Goal: Task Accomplishment & Management: Use online tool/utility

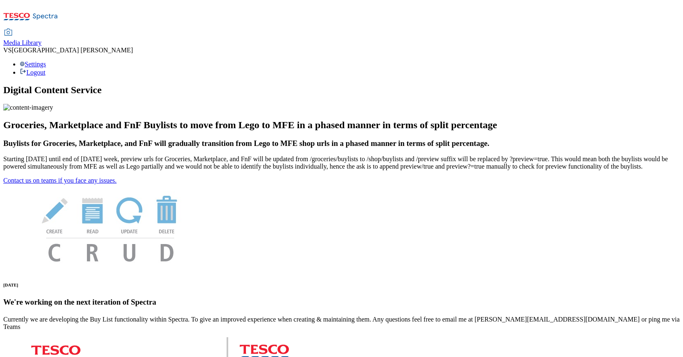
click at [42, 39] on div "Media Library" at bounding box center [22, 42] width 38 height 7
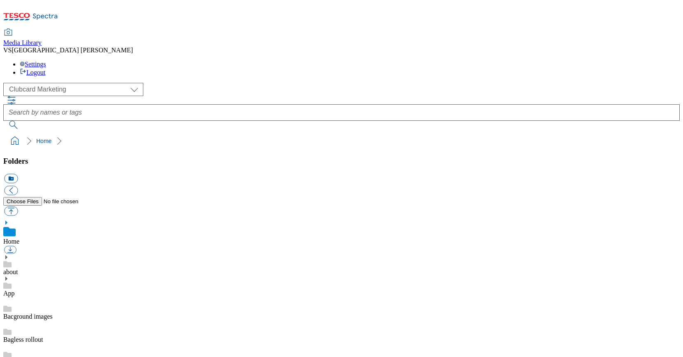
scroll to position [5, 0]
select select "flare-homepage"
click at [9, 254] on icon at bounding box center [6, 257] width 6 height 6
click at [9, 299] on icon at bounding box center [6, 302] width 6 height 6
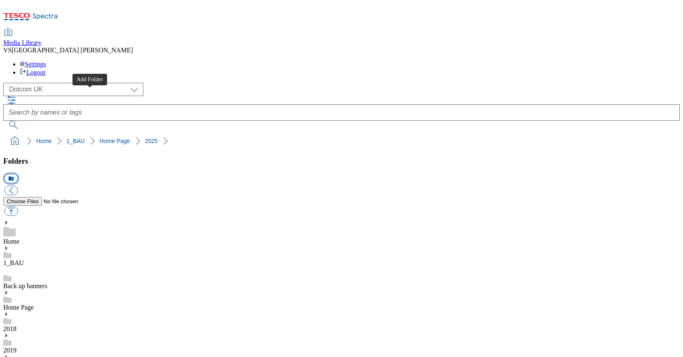
click at [18, 174] on button "icon_new_folder" at bounding box center [11, 178] width 14 height 9
type input "2528"
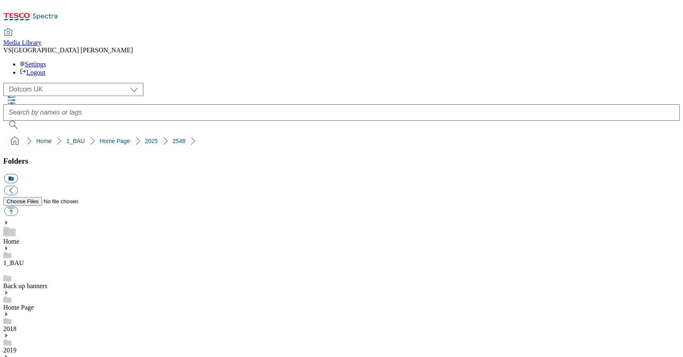
scroll to position [446, 0]
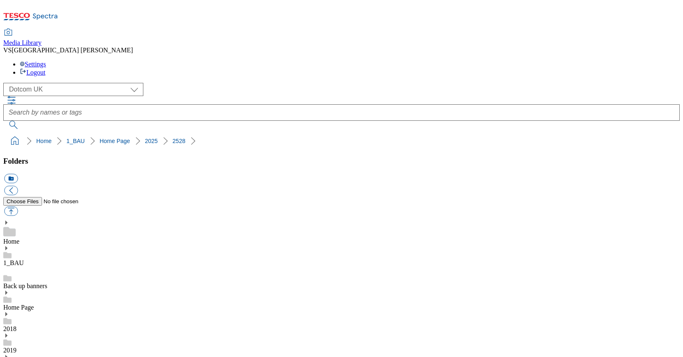
scroll to position [145, 0]
click at [18, 174] on button "icon_new_folder" at bounding box center [11, 178] width 14 height 9
type input "2529"
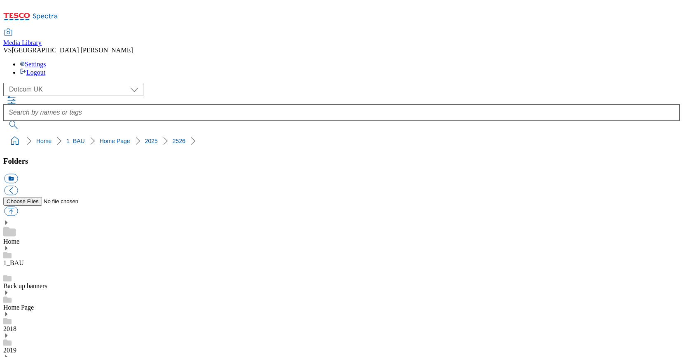
click at [18, 174] on button "icon_new_folder" at bounding box center [11, 178] width 14 height 9
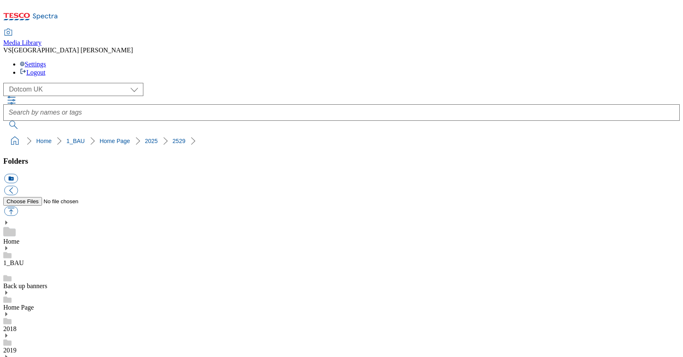
type input "Row 1"
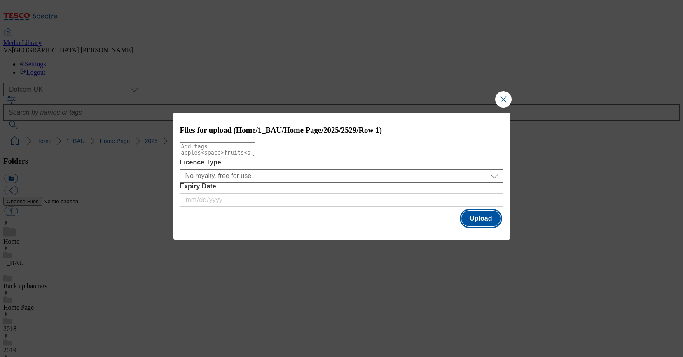
click at [470, 222] on button "Upload" at bounding box center [480, 218] width 39 height 16
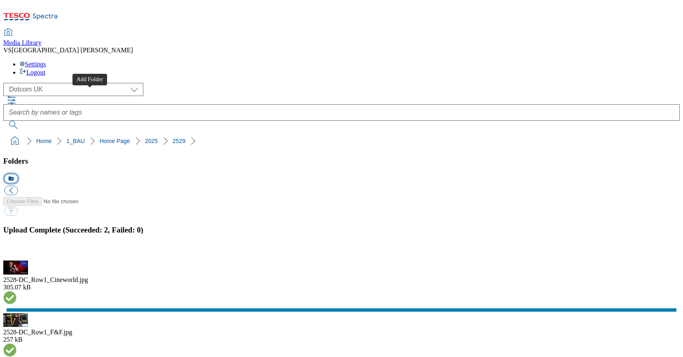
click at [18, 174] on button "icon_new_folder" at bounding box center [11, 178] width 14 height 9
type input "Row 2"
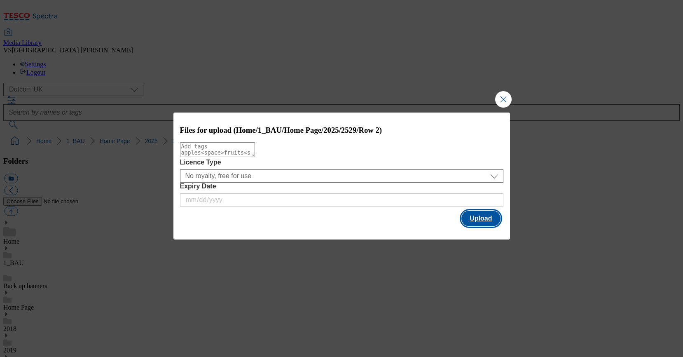
click at [484, 221] on button "Upload" at bounding box center [480, 218] width 39 height 16
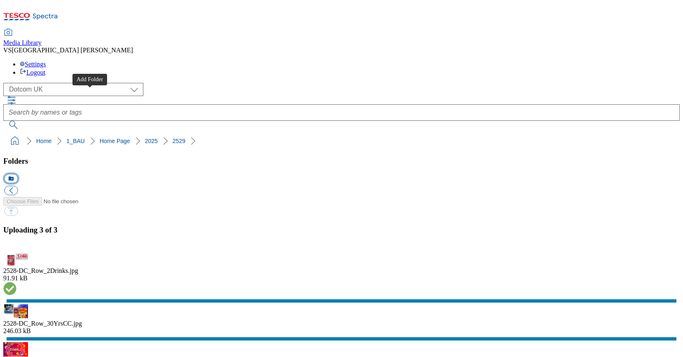
click at [18, 174] on button "icon_new_folder" at bounding box center [11, 178] width 14 height 9
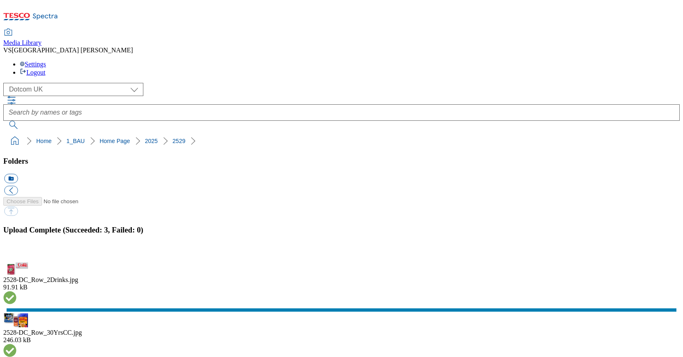
type input "Row 3"
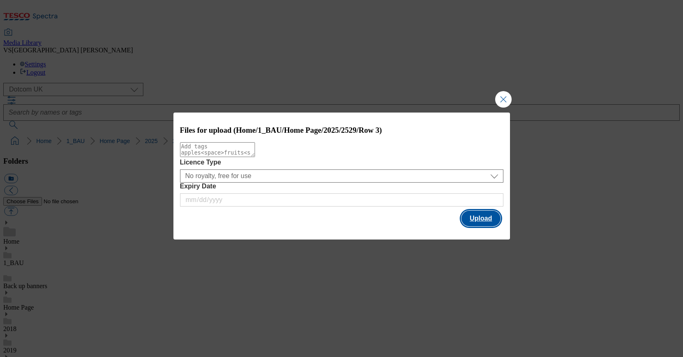
click at [477, 220] on button "Upload" at bounding box center [480, 218] width 39 height 16
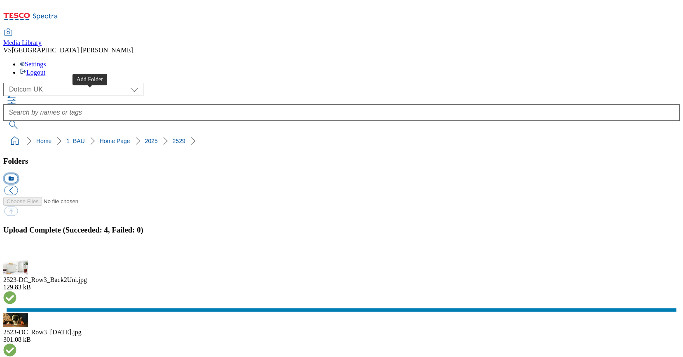
click at [18, 174] on button "icon_new_folder" at bounding box center [11, 178] width 14 height 9
type input "Row 4"
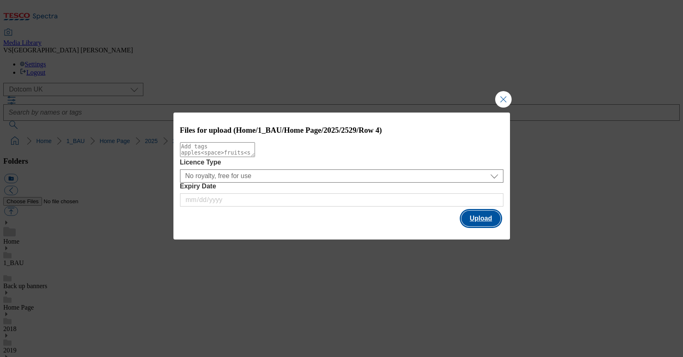
click at [480, 217] on button "Upload" at bounding box center [480, 218] width 39 height 16
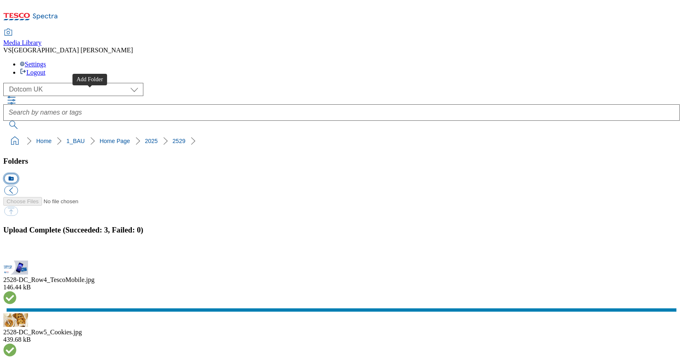
click at [18, 174] on button "icon_new_folder" at bounding box center [11, 178] width 14 height 9
type input "Row 5"
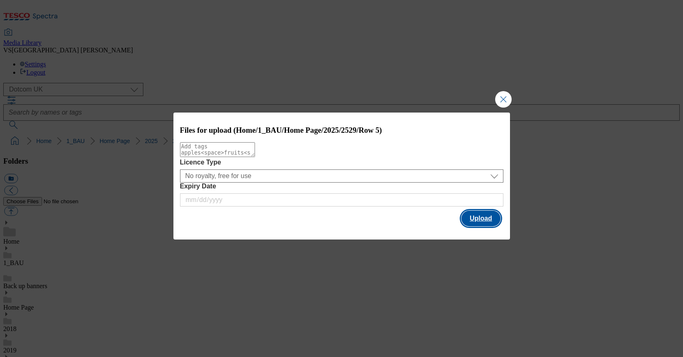
click at [482, 220] on button "Upload" at bounding box center [480, 218] width 39 height 16
